Goal: Task Accomplishment & Management: Manage account settings

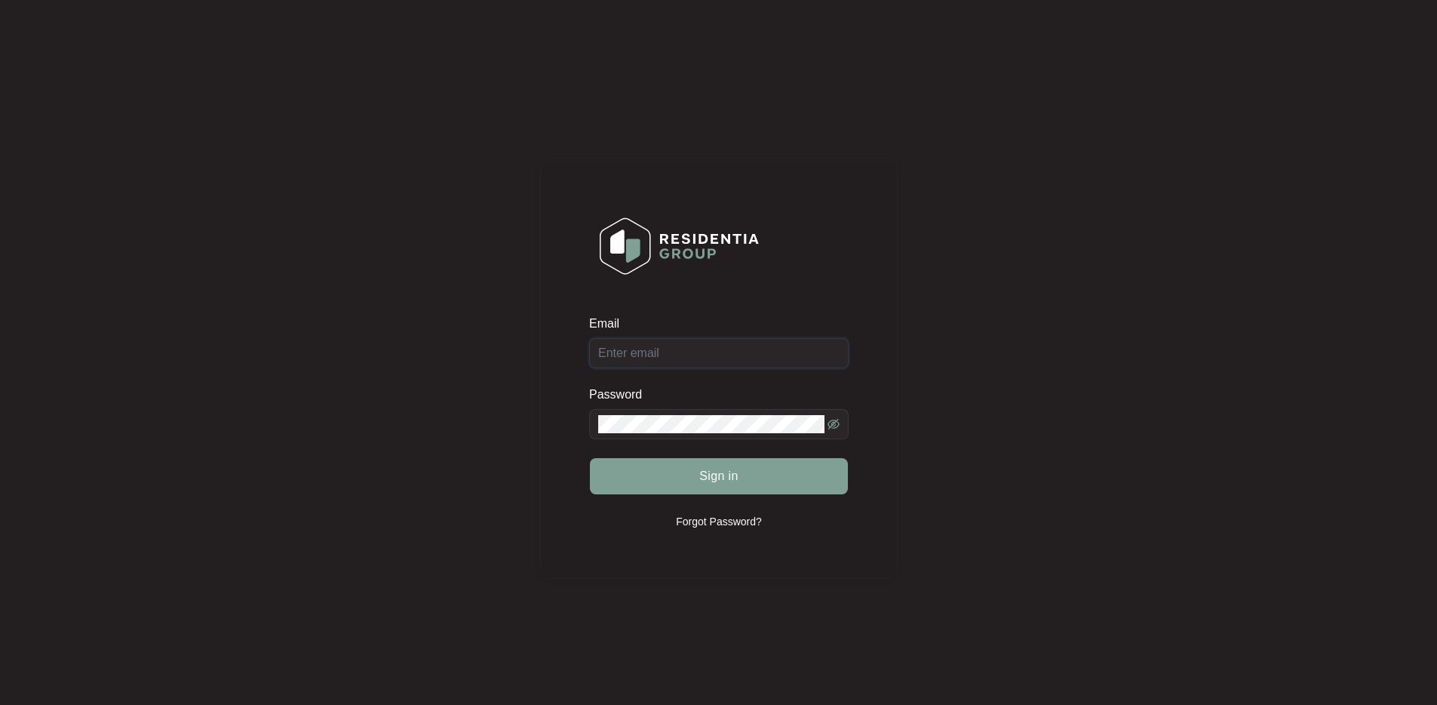
type input "[EMAIL_ADDRESS][DOMAIN_NAME]"
click at [755, 486] on div "Sign in" at bounding box center [719, 476] width 260 height 38
click at [737, 478] on span "Sign in" at bounding box center [718, 476] width 39 height 18
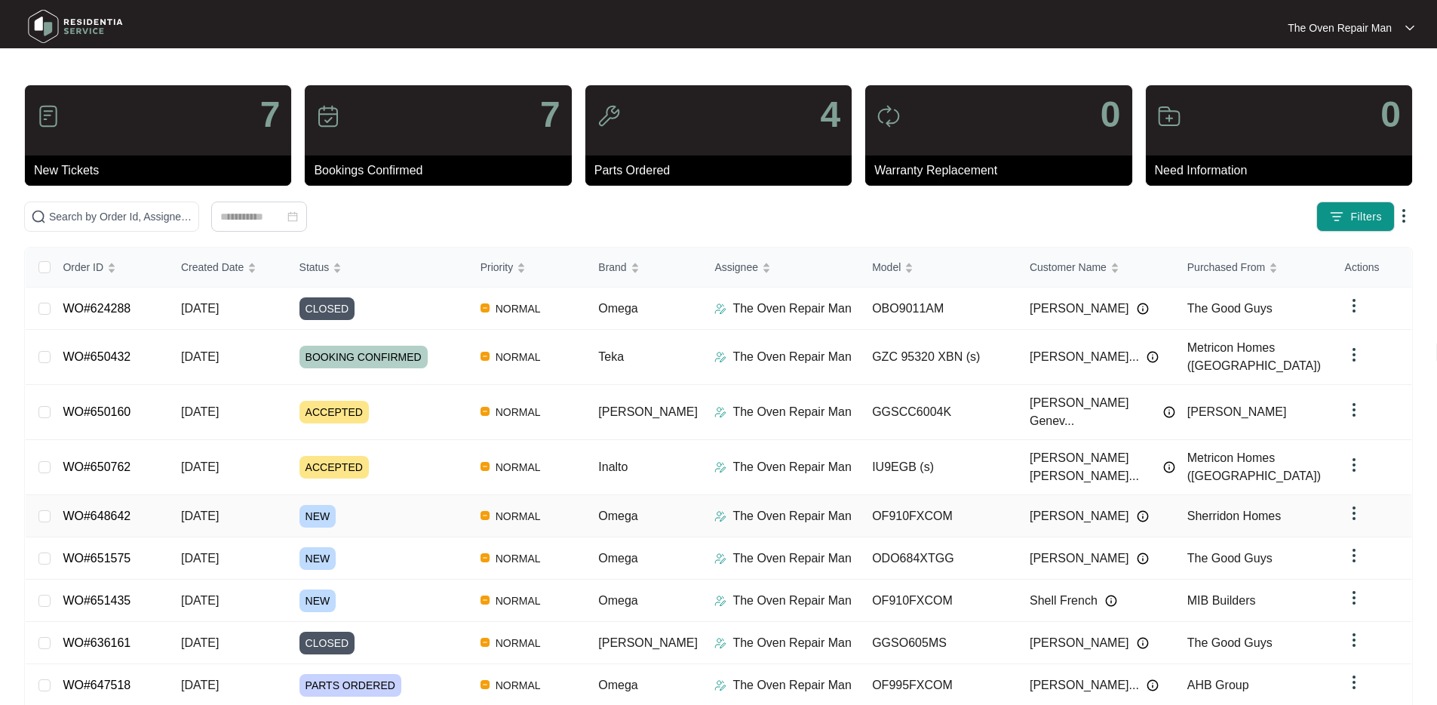
click at [154, 495] on td "WO#648642" at bounding box center [110, 516] width 118 height 42
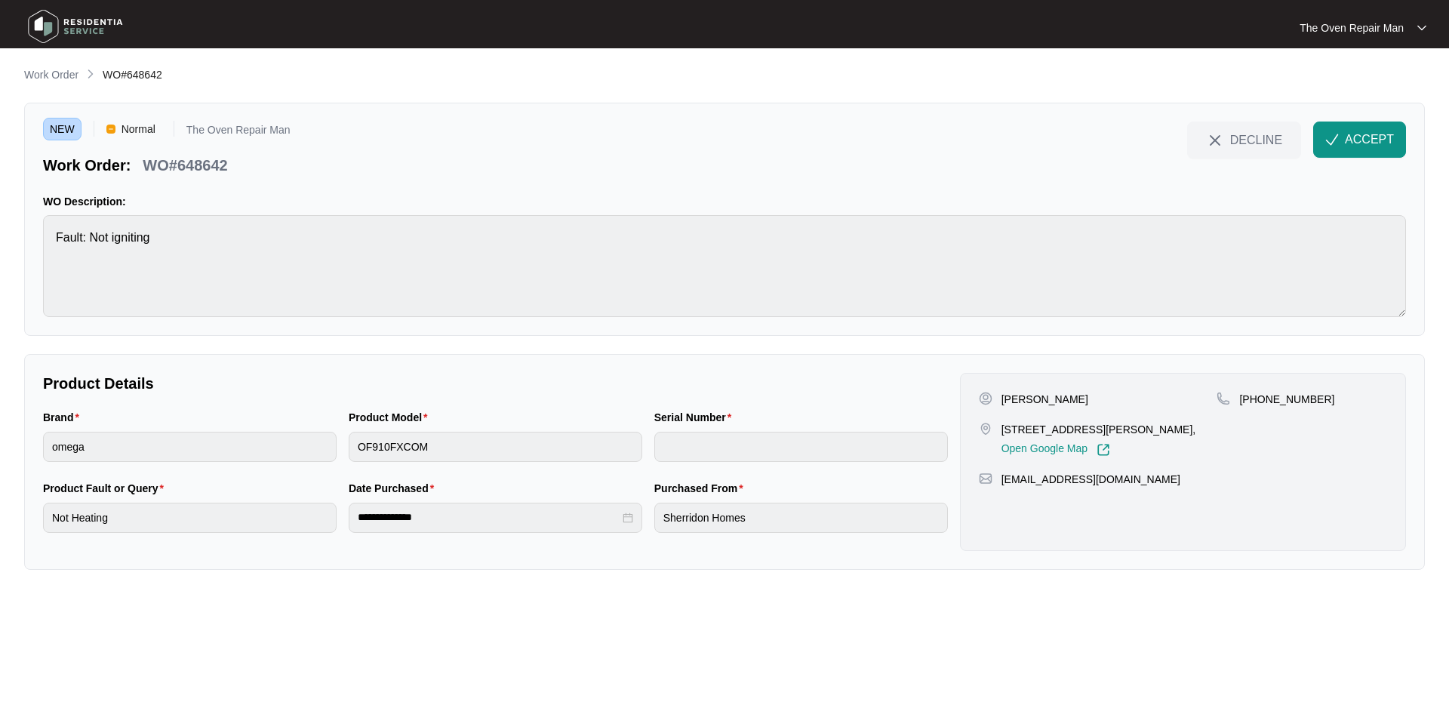
click at [565, 146] on div "NEW Normal The Oven Repair Man Work Order: WO#648642 DECLINE ACCEPT" at bounding box center [724, 148] width 1363 height 54
click at [638, 143] on div "NEW Normal The Oven Repair Man Work Order: WO#648642 DECLINE ACCEPT" at bounding box center [724, 148] width 1363 height 54
click at [636, 142] on div "NEW Normal The Oven Repair Man Work Order: WO#648642 DECLINE ACCEPT" at bounding box center [724, 148] width 1363 height 54
click at [1378, 143] on span "ACCEPT" at bounding box center [1368, 140] width 49 height 18
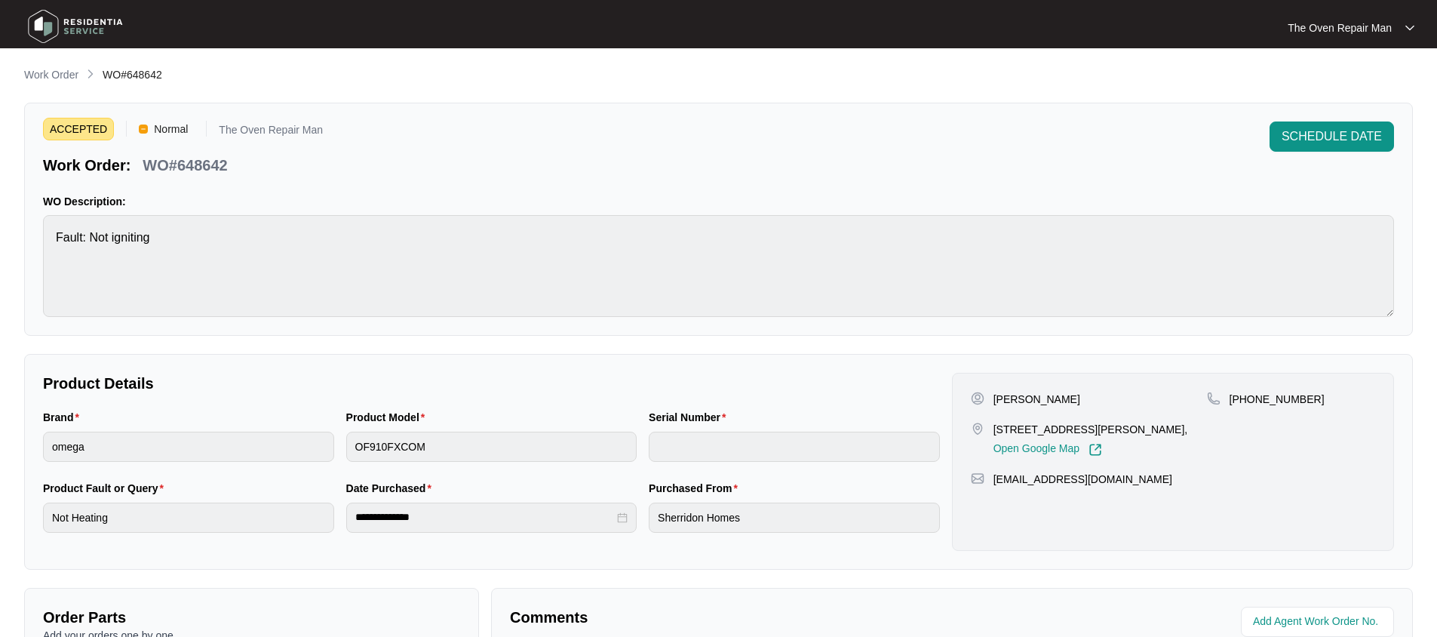
drag, startPoint x: 658, startPoint y: 115, endPoint x: 628, endPoint y: 121, distance: 30.0
click at [660, 115] on div "ACCEPTED Normal The Oven Repair Man Work Order: WO#648642 SCHEDULE DATE WO Desc…" at bounding box center [718, 219] width 1389 height 233
